Goal: Task Accomplishment & Management: Manage account settings

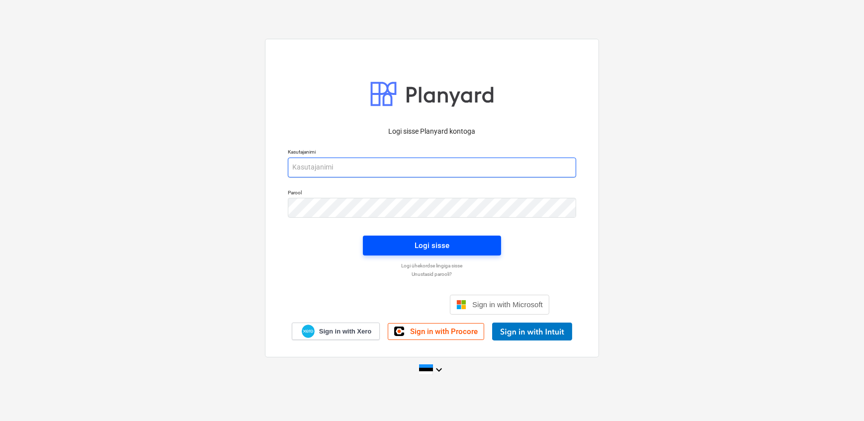
type input "[EMAIL_ADDRESS][DOMAIN_NAME]"
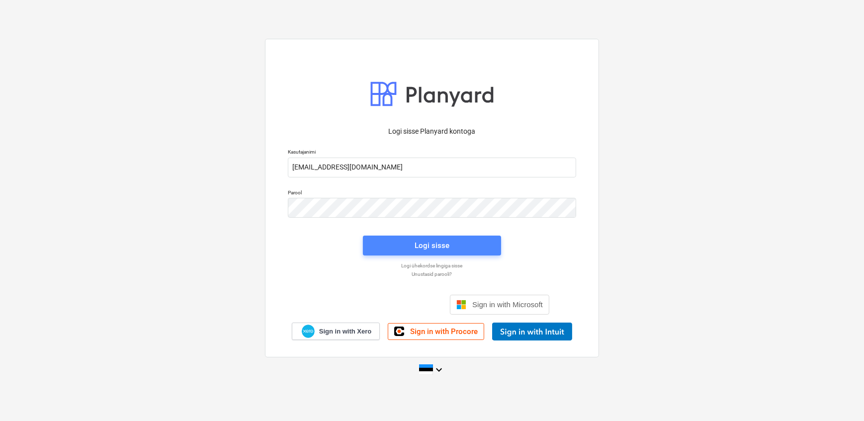
click at [438, 248] on div "Logi sisse" at bounding box center [432, 245] width 35 height 13
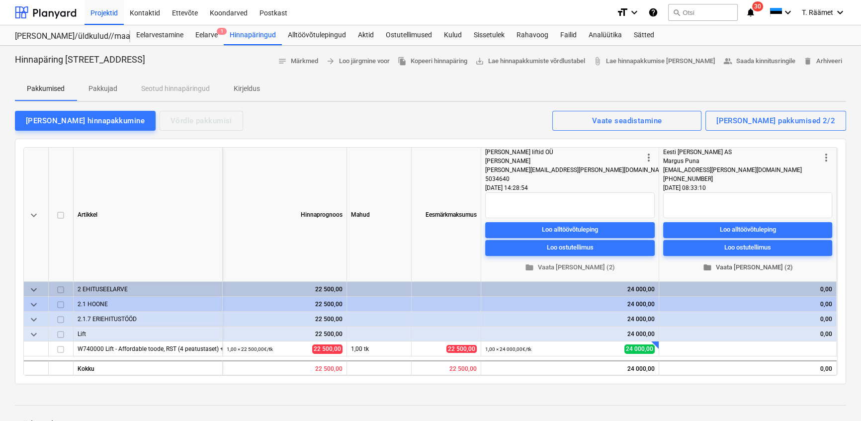
click at [759, 268] on span "folder Vaata [PERSON_NAME] (2)" at bounding box center [747, 267] width 161 height 11
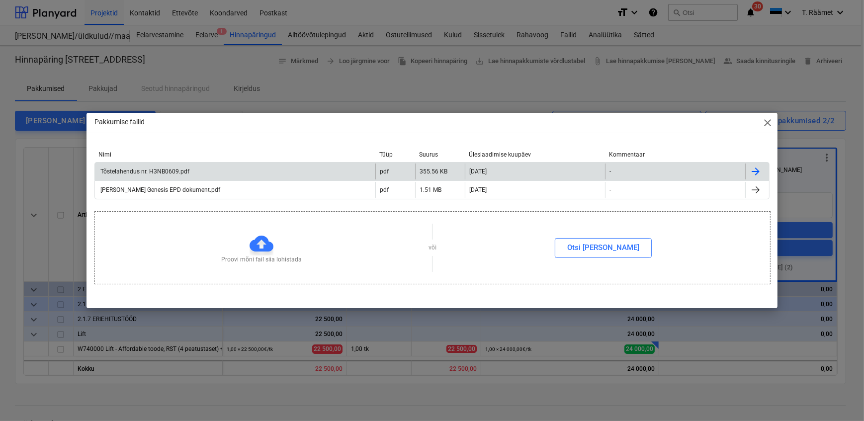
click at [150, 171] on div "Tõstelahendus nr. H3NB0609.pdf" at bounding box center [144, 171] width 90 height 7
drag, startPoint x: 681, startPoint y: 124, endPoint x: 548, endPoint y: 167, distance: 139.6
type textarea "Nimi Tüüp Suurus Üleslaadimise kuupäev Kommentaar Tõstelahendus nr. H3NB0609.pd…"
click at [548, 167] on div "Pakkumise failid close Nimi Tüüp Suurus Üleslaadimise kuupäev Kommentaar Tõstel…" at bounding box center [432, 210] width 691 height 195
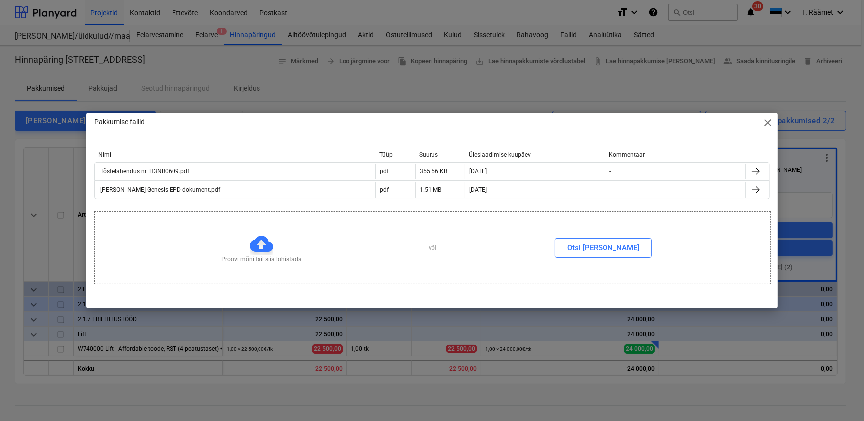
drag, startPoint x: 548, startPoint y: 167, endPoint x: 569, endPoint y: 226, distance: 62.7
click at [569, 226] on div "Proovi mõni fail siia lohistada või Otsi [PERSON_NAME]" at bounding box center [432, 248] width 675 height 56
click at [770, 122] on span "close" at bounding box center [768, 123] width 12 height 12
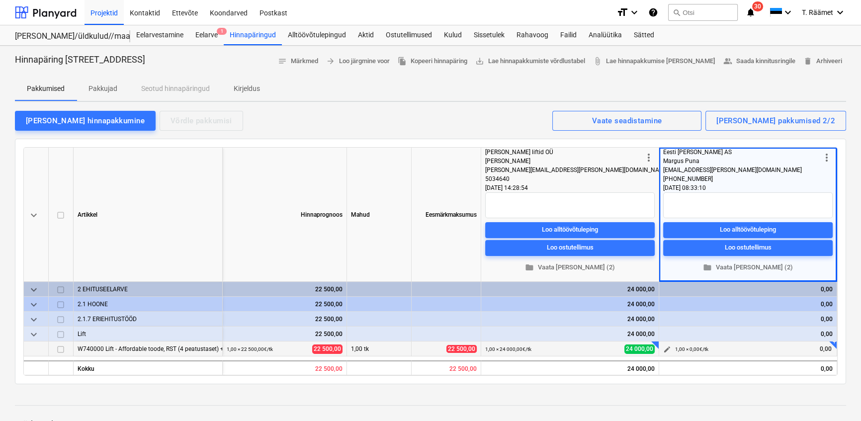
click at [666, 350] on span "edit" at bounding box center [667, 350] width 8 height 8
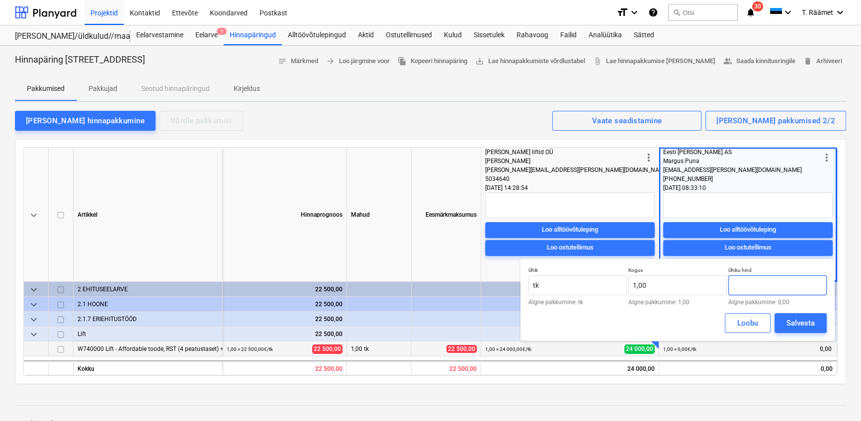
click at [755, 285] on input "text" at bounding box center [777, 285] width 98 height 20
type input "19 900,00"
click at [796, 322] on div "Salvesta" at bounding box center [801, 323] width 28 height 13
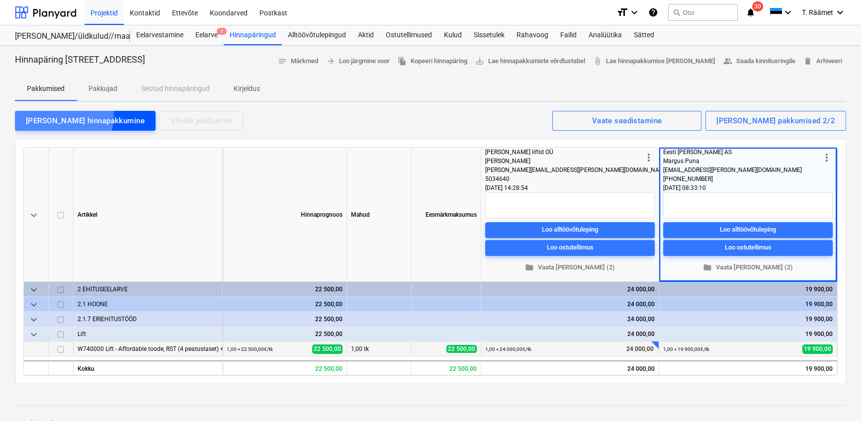
click at [50, 114] on div "[PERSON_NAME] hinnapakkumine" at bounding box center [85, 120] width 119 height 13
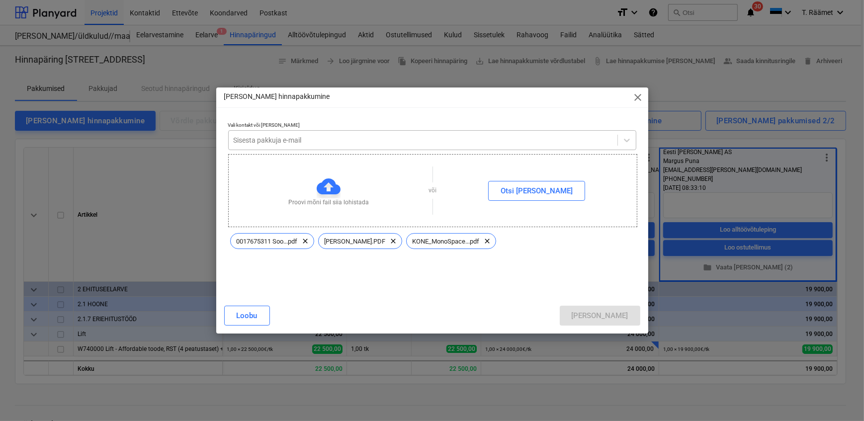
click at [288, 140] on div at bounding box center [423, 140] width 379 height 10
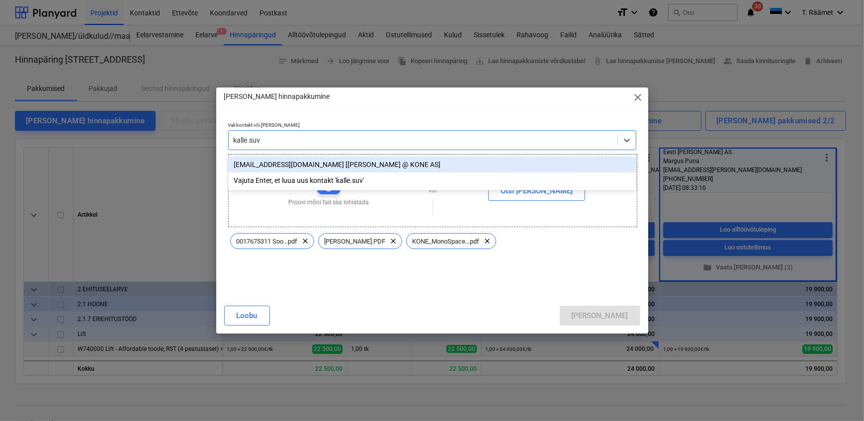
type input "kalle.suvi"
click at [283, 167] on div "[EMAIL_ADDRESS][DOMAIN_NAME] [[PERSON_NAME] @ KONE AS]" at bounding box center [432, 165] width 408 height 16
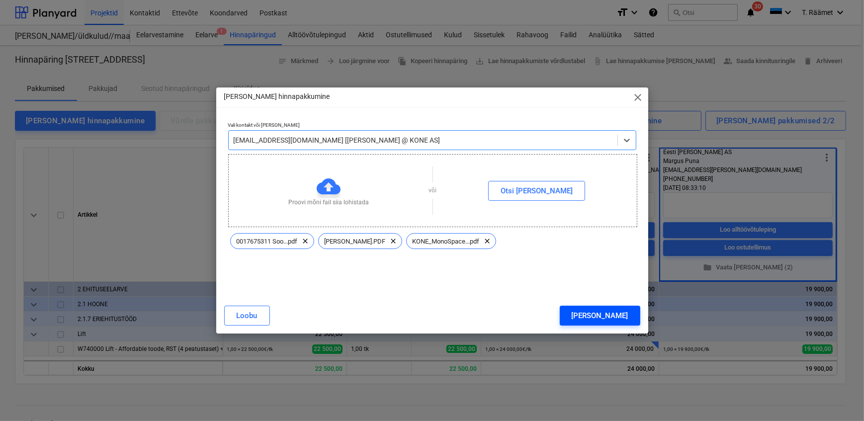
click at [608, 313] on button "[PERSON_NAME]" at bounding box center [600, 316] width 81 height 20
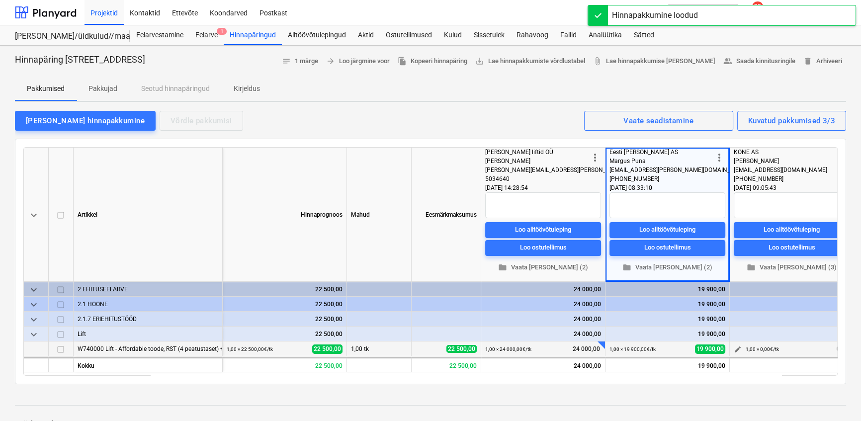
click at [736, 346] on span "edit" at bounding box center [738, 350] width 8 height 8
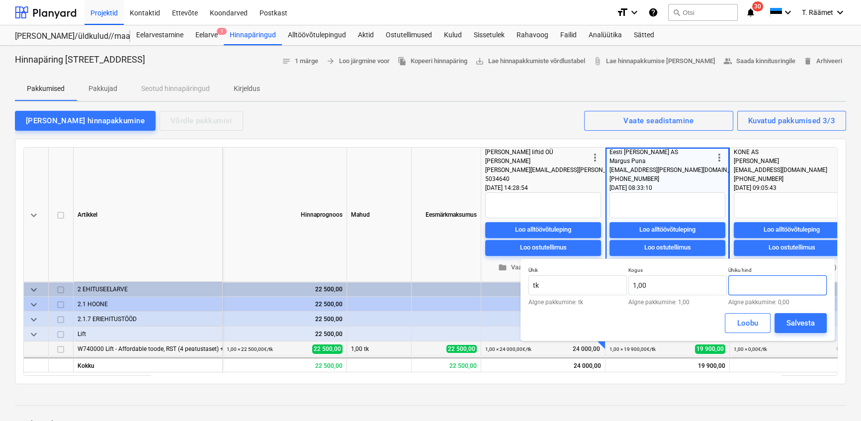
click at [746, 286] on input "text" at bounding box center [777, 285] width 98 height 20
type input "22 600,00"
click at [785, 324] on button "Salvesta" at bounding box center [801, 323] width 52 height 20
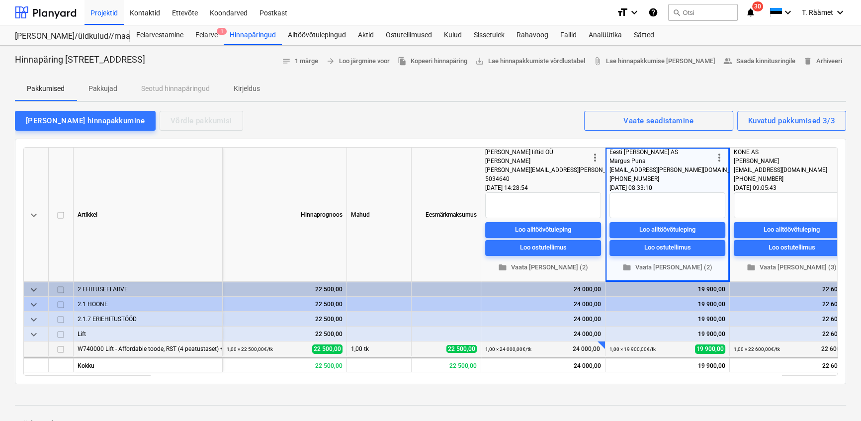
scroll to position [0, 16]
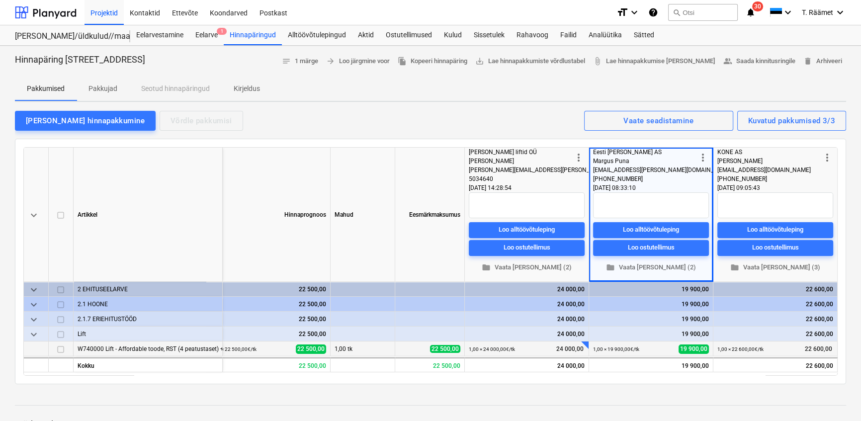
click at [492, 392] on div at bounding box center [430, 396] width 831 height 8
